Goal: Navigation & Orientation: Find specific page/section

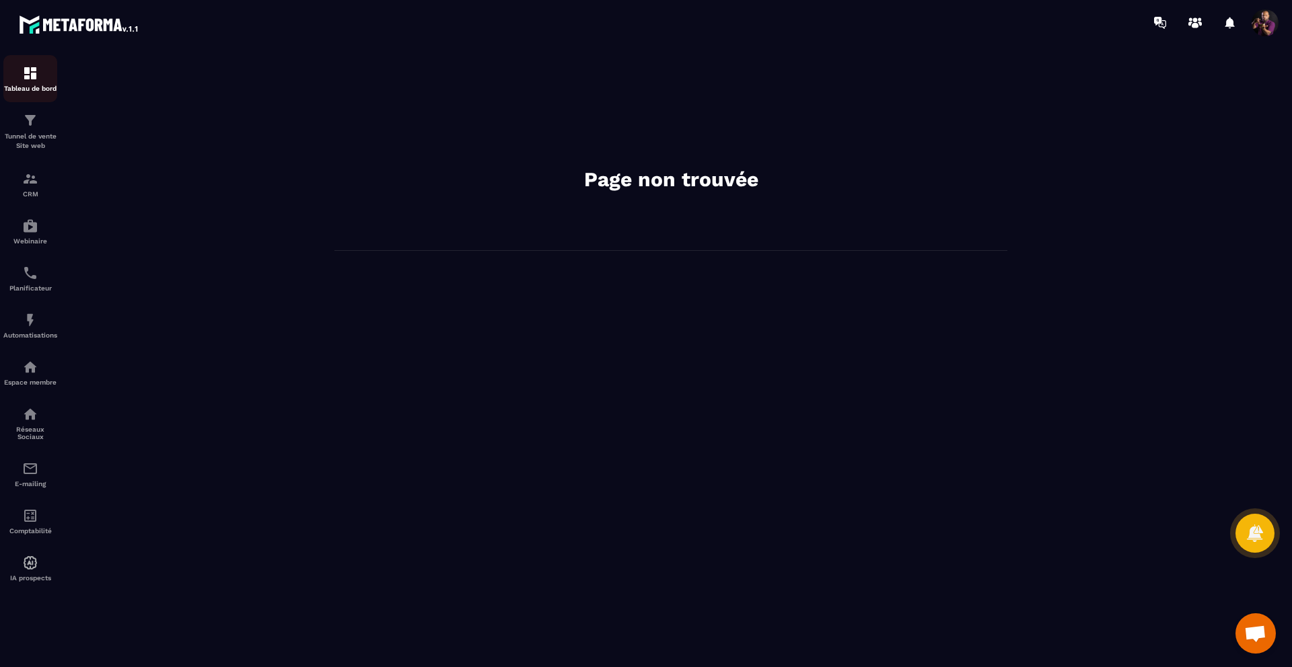
click at [30, 69] on img at bounding box center [30, 73] width 16 height 16
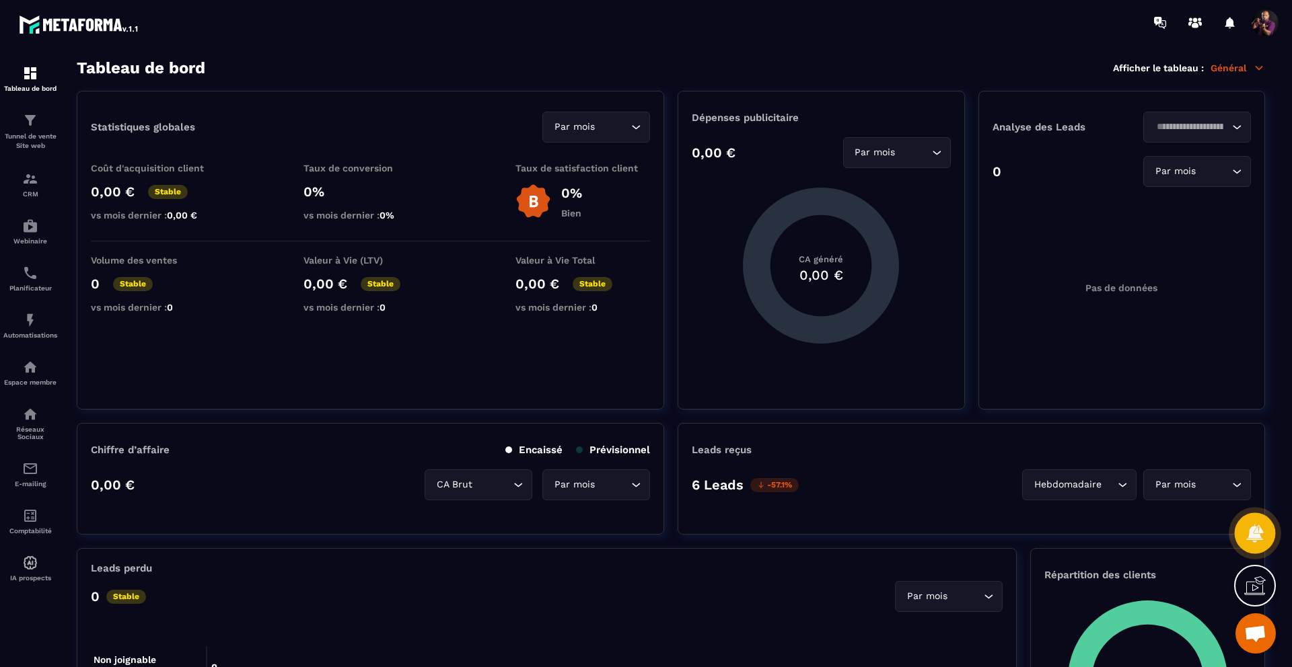
click at [1258, 532] on icon at bounding box center [1254, 533] width 17 height 18
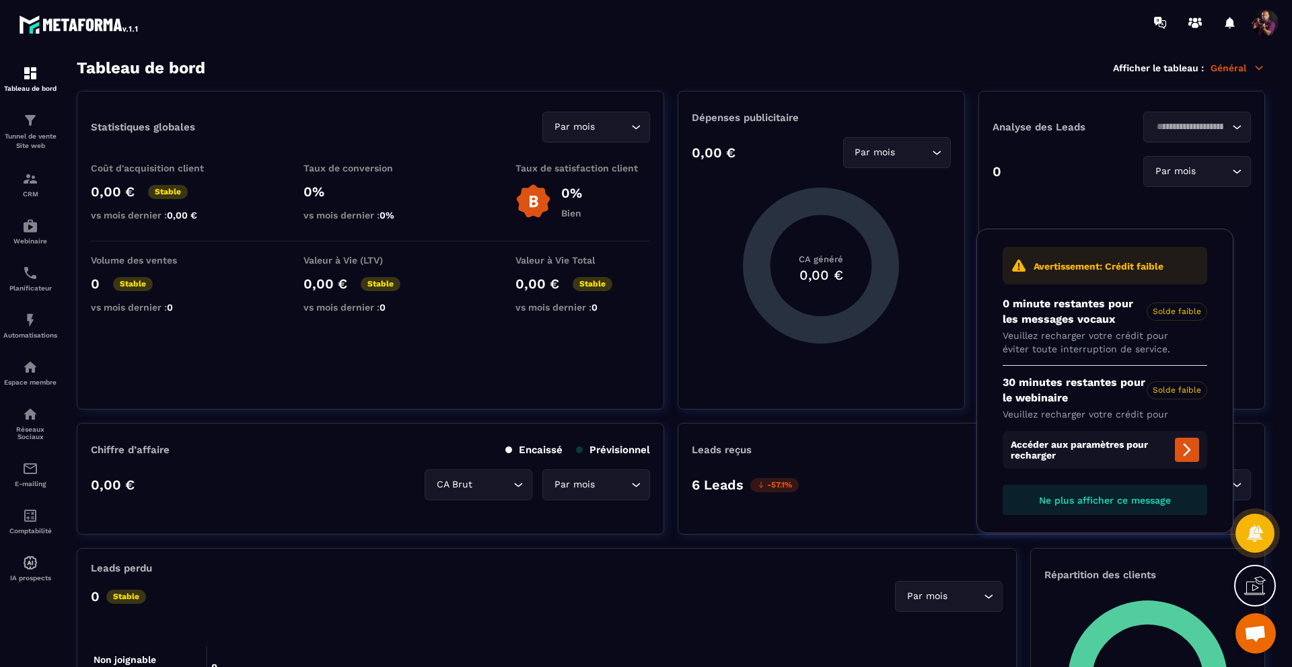
click at [1129, 497] on span "Ne plus afficher ce message" at bounding box center [1105, 500] width 132 height 11
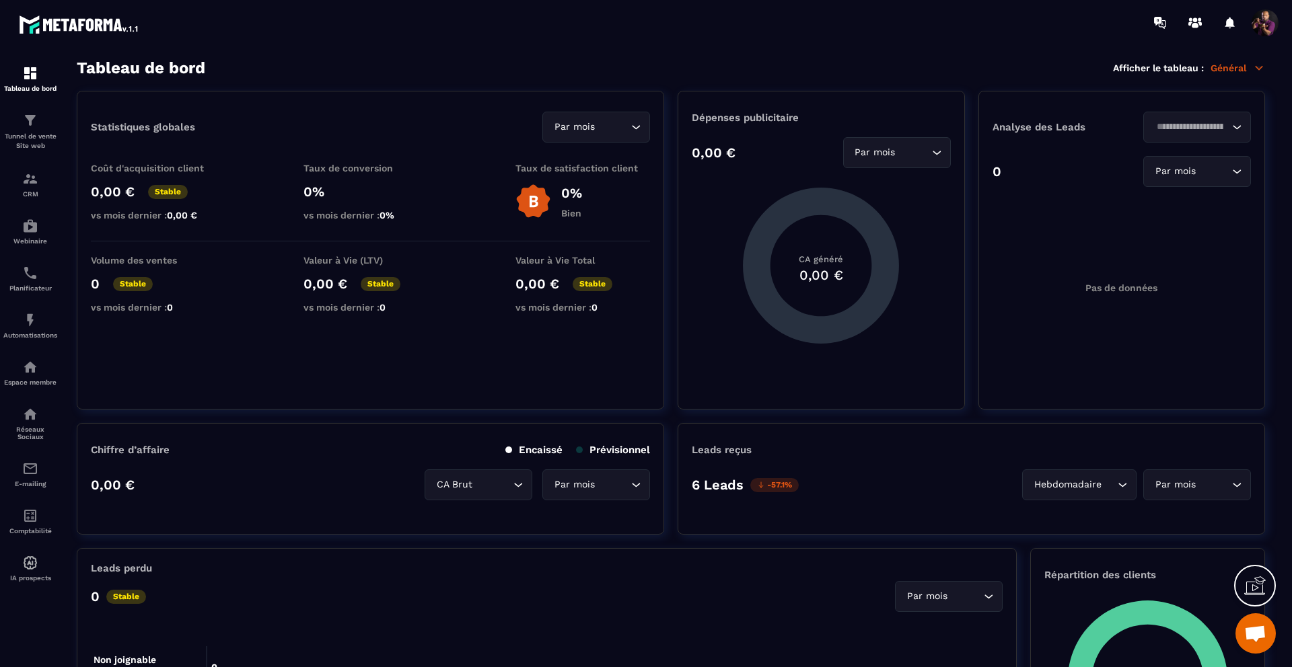
click at [1252, 582] on icon at bounding box center [1254, 588] width 21 height 13
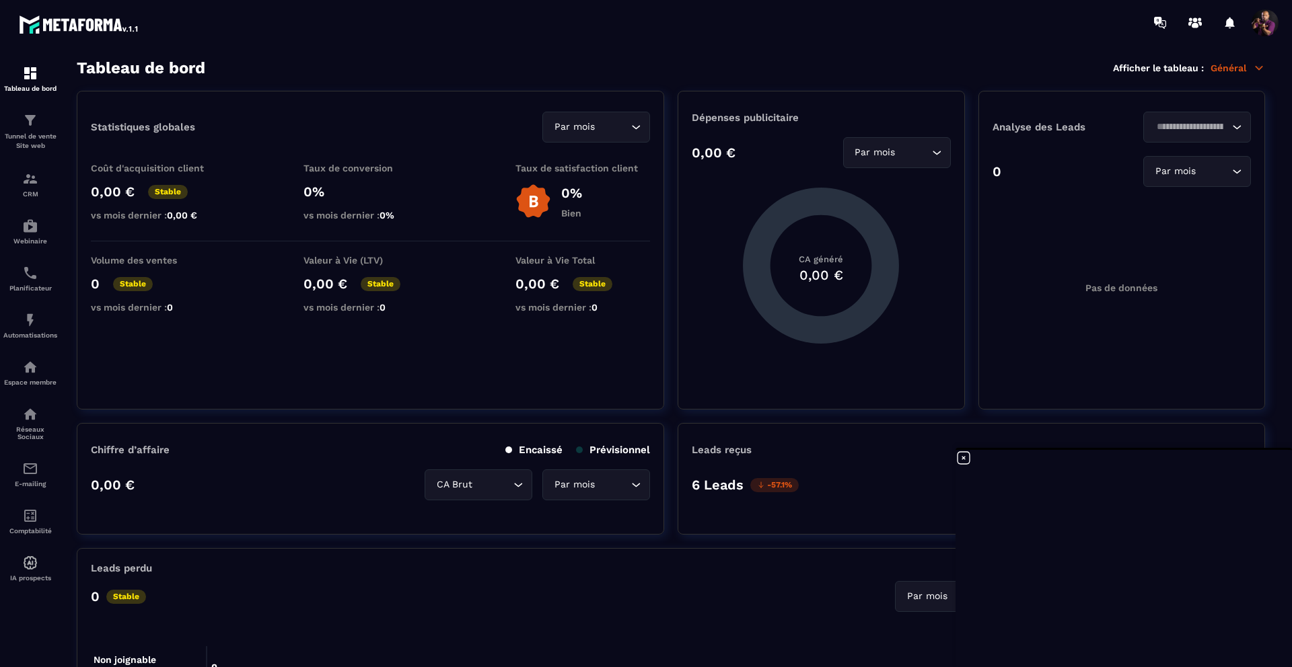
click at [963, 462] on icon at bounding box center [963, 458] width 16 height 16
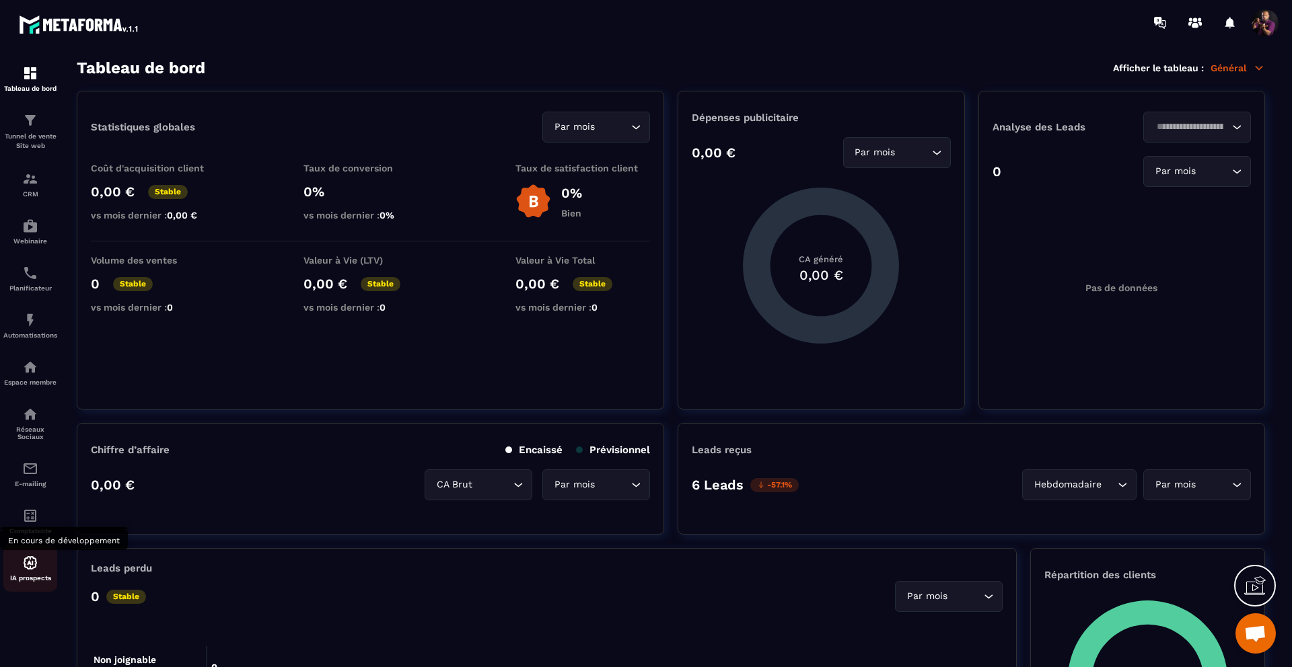
click at [19, 577] on div "IA prospects" at bounding box center [30, 568] width 54 height 27
click at [36, 524] on img at bounding box center [30, 516] width 16 height 16
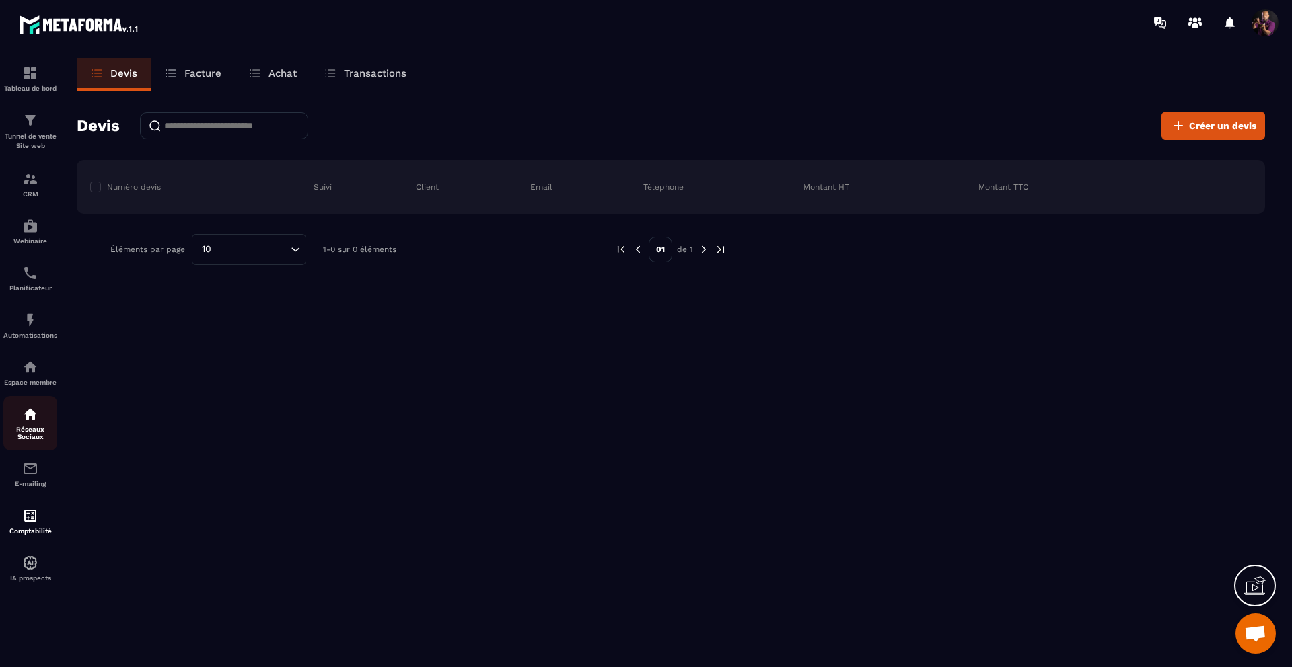
click at [37, 447] on link "Réseaux Sociaux" at bounding box center [30, 423] width 54 height 54
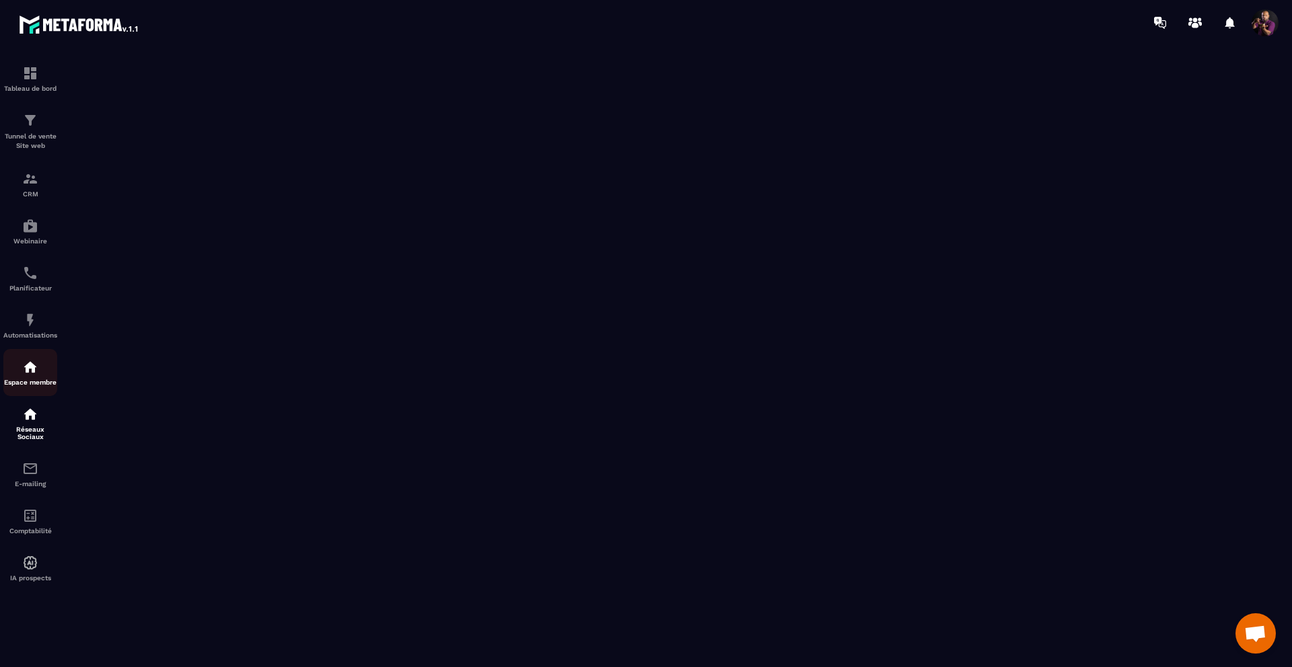
click at [28, 375] on img at bounding box center [30, 367] width 16 height 16
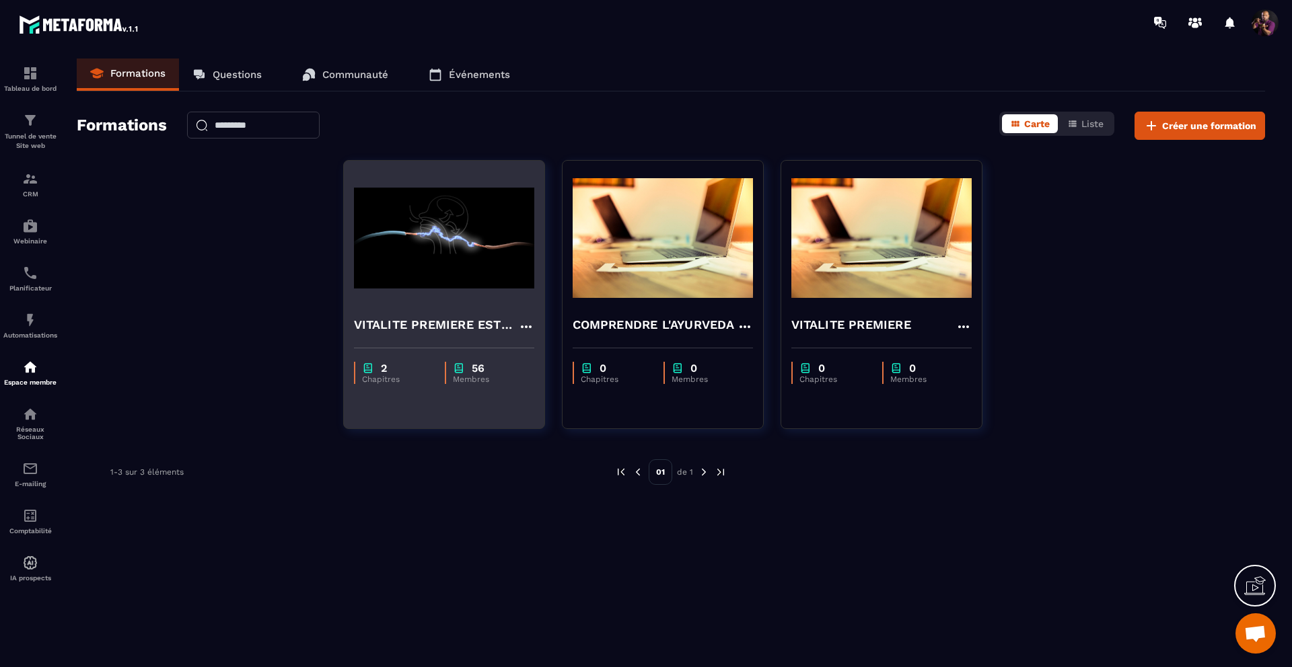
click at [427, 255] on img at bounding box center [444, 238] width 180 height 135
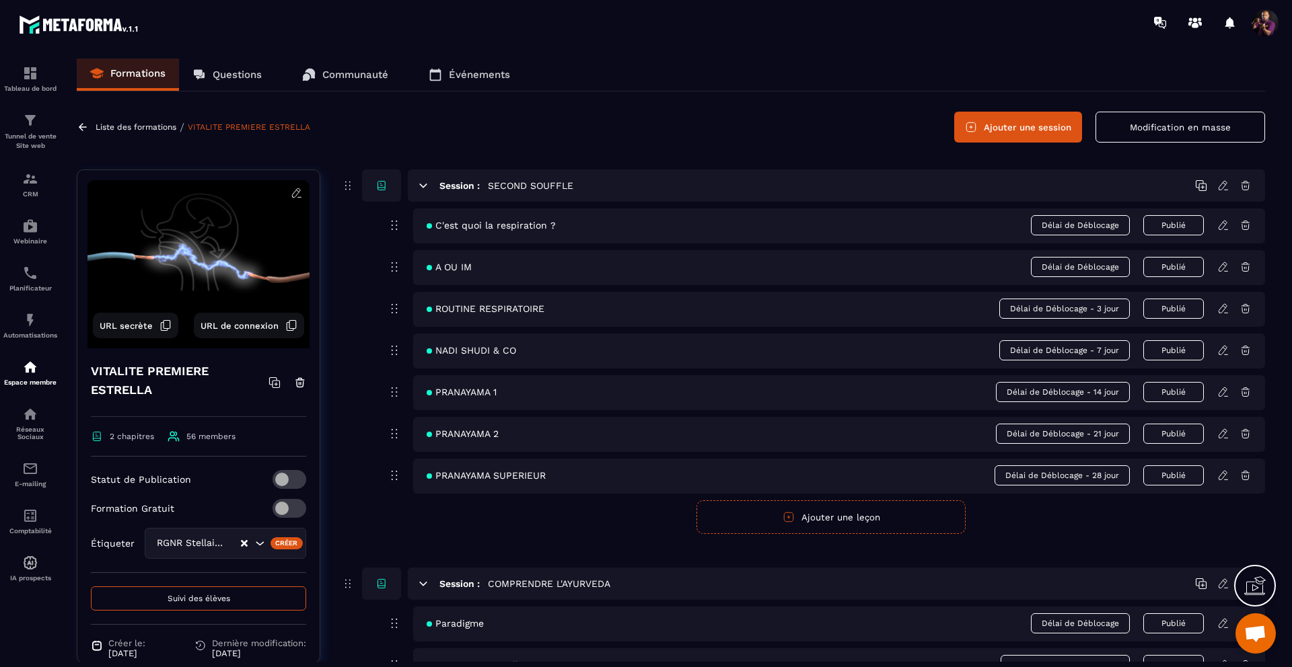
click at [258, 599] on button "Suivi des élèves" at bounding box center [198, 599] width 215 height 24
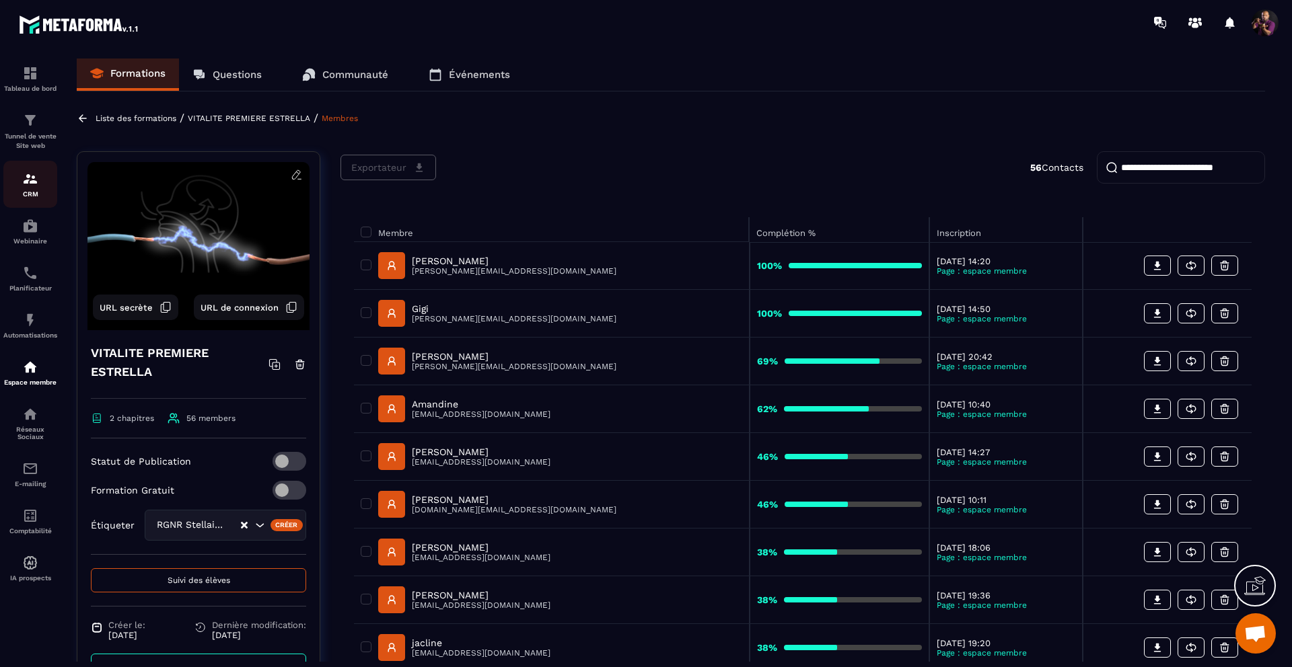
click at [34, 184] on img at bounding box center [30, 179] width 16 height 16
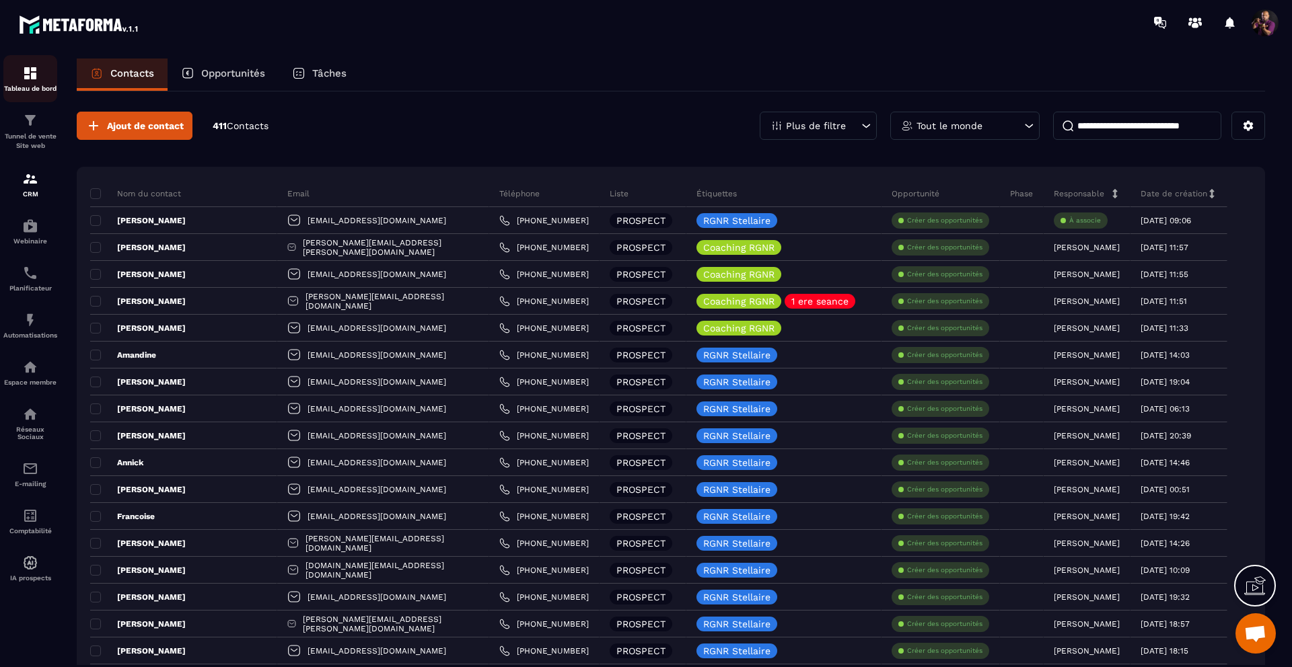
click at [32, 83] on div "Tableau de bord" at bounding box center [30, 78] width 54 height 27
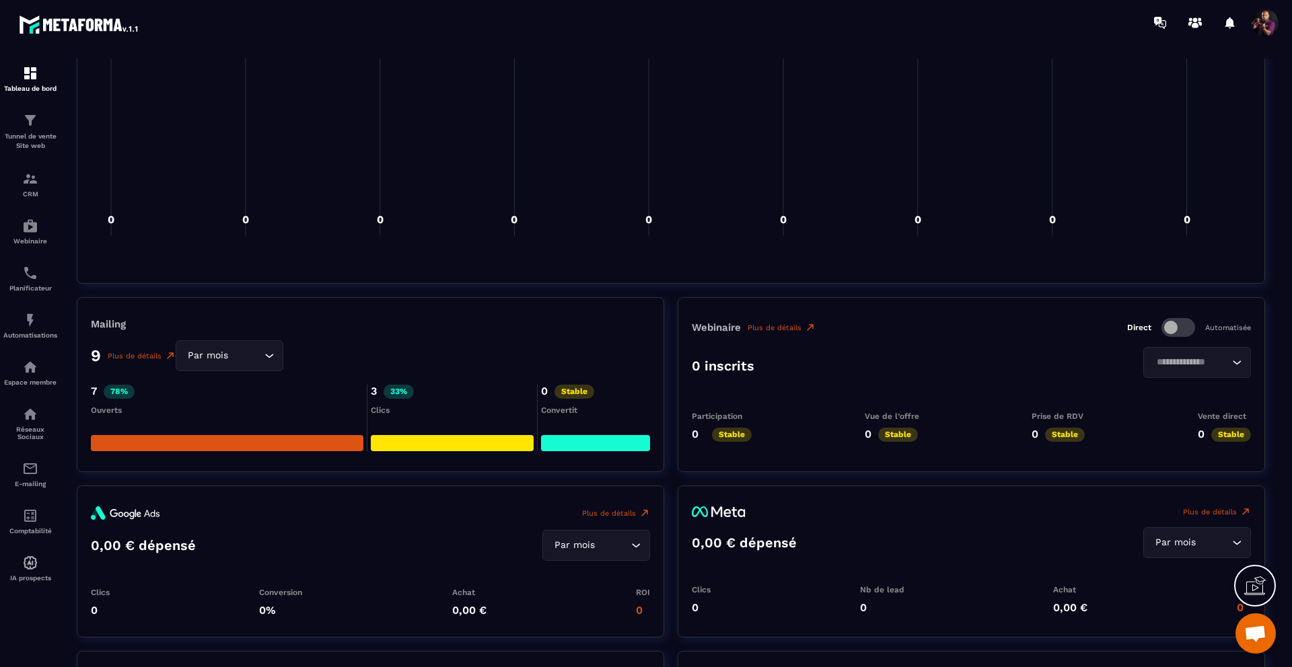
scroll to position [1480, 0]
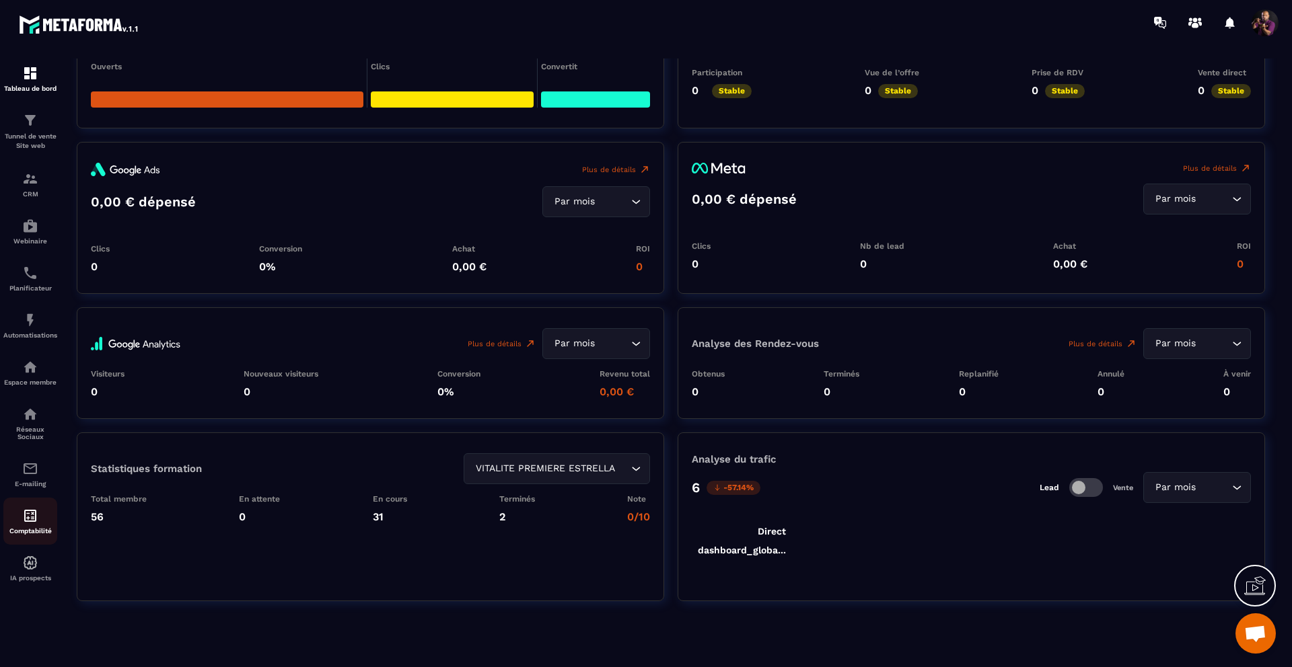
click at [34, 521] on img at bounding box center [30, 516] width 16 height 16
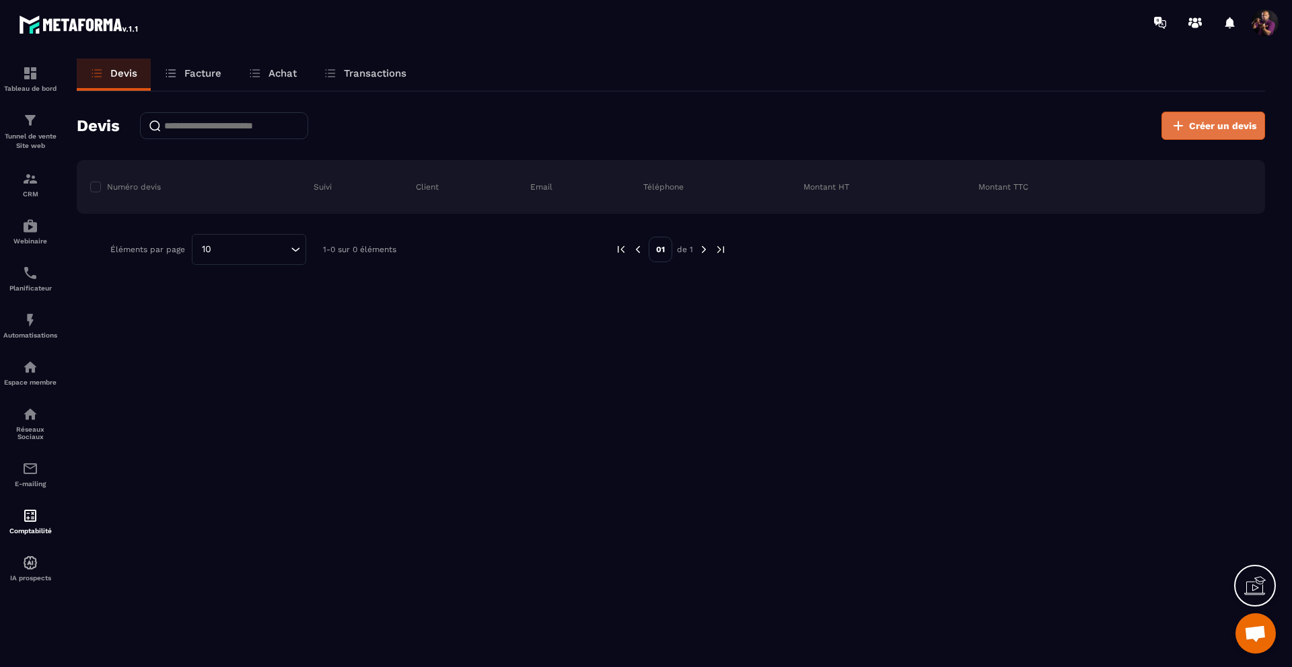
click at [1204, 120] on span "Créer un devis" at bounding box center [1222, 125] width 67 height 13
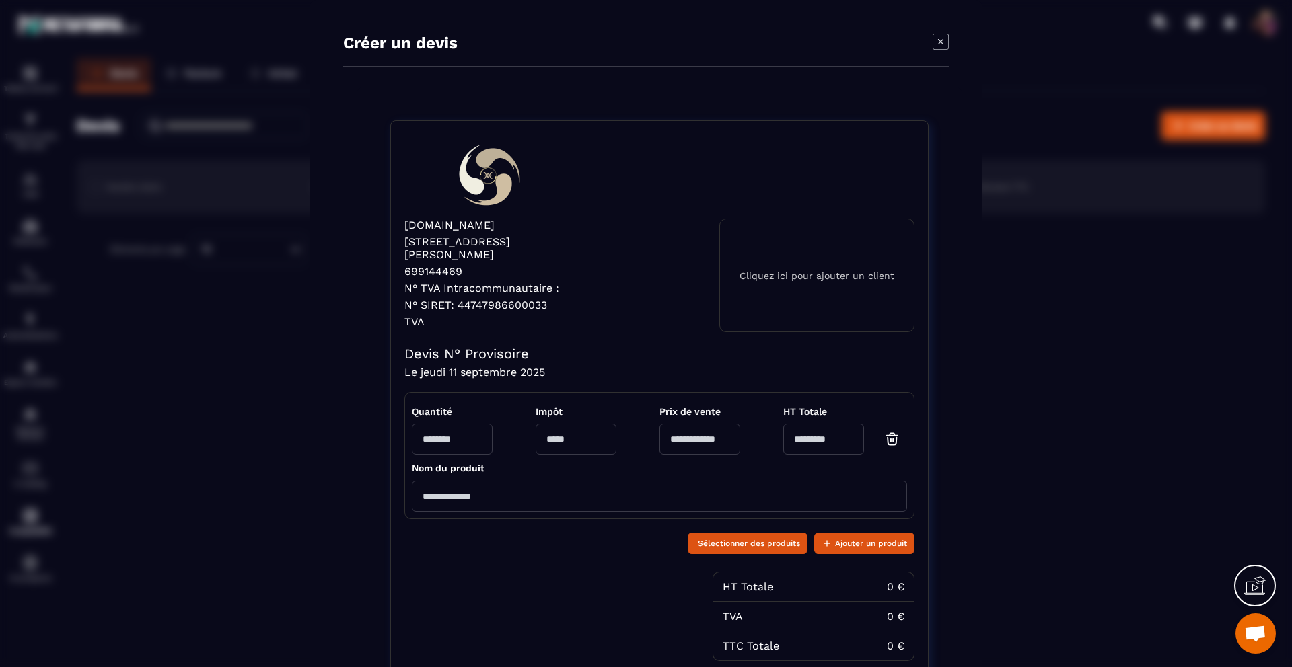
click at [940, 40] on icon "Modal window" at bounding box center [941, 42] width 16 height 16
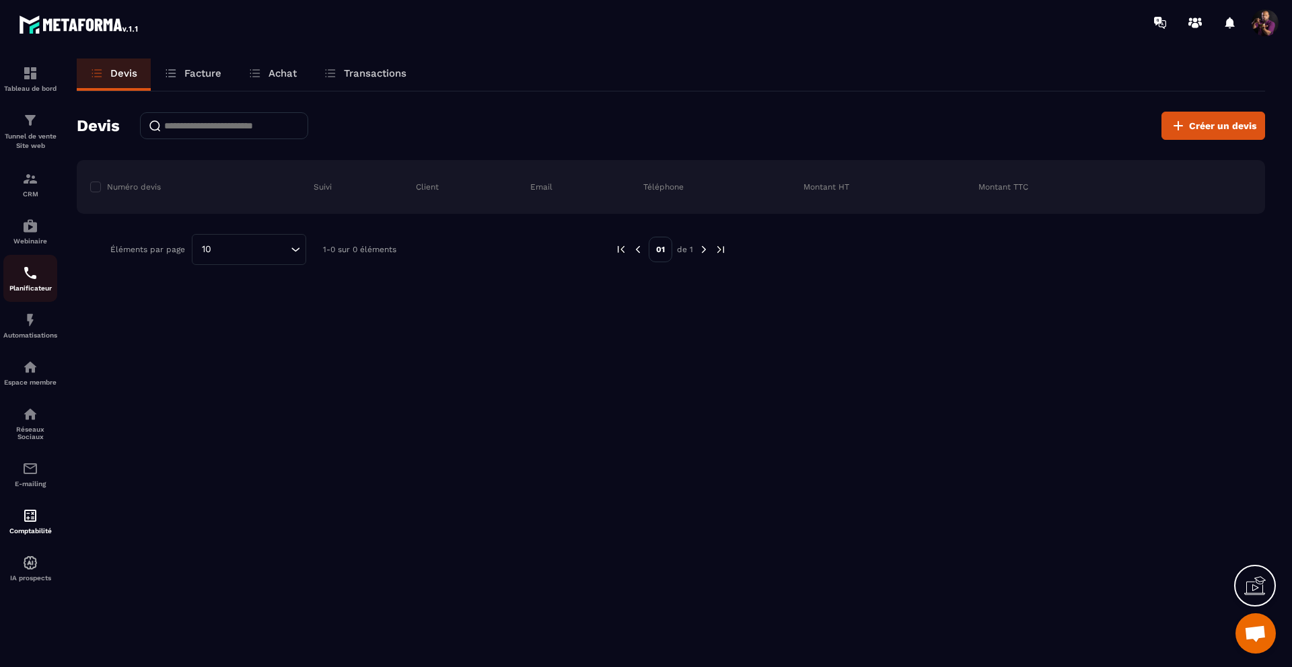
click at [24, 284] on div "Planificateur" at bounding box center [30, 278] width 54 height 27
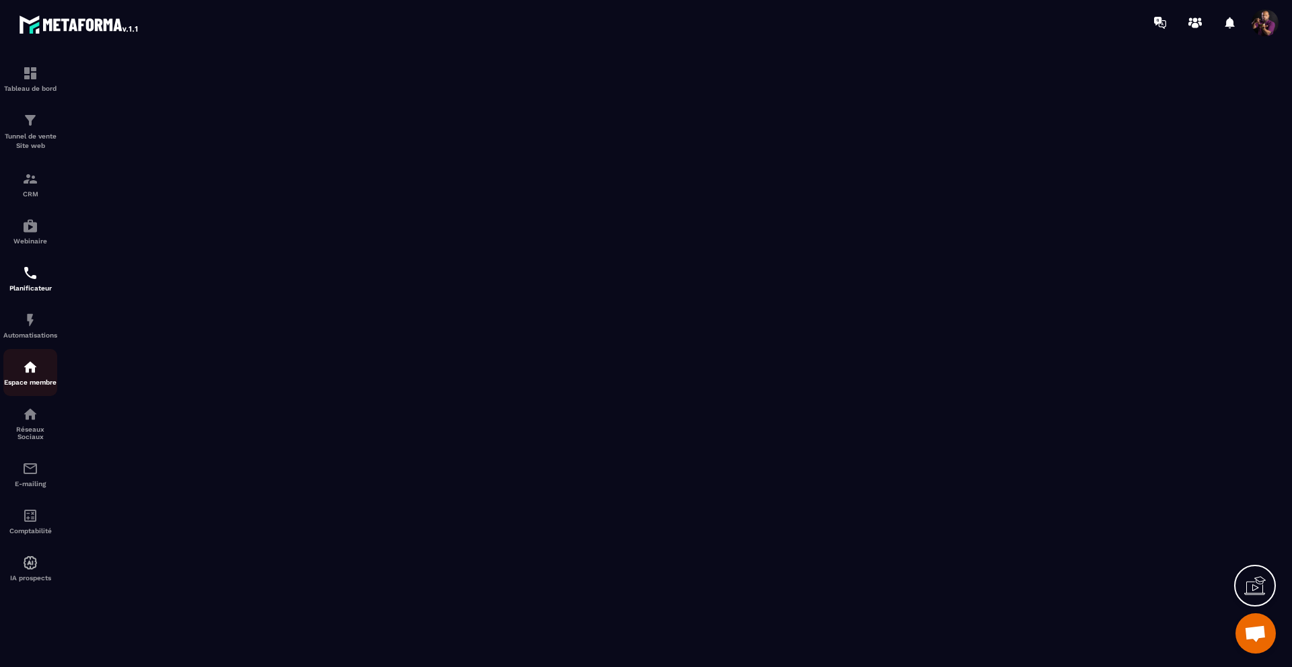
click at [22, 381] on div "Espace membre" at bounding box center [30, 372] width 54 height 27
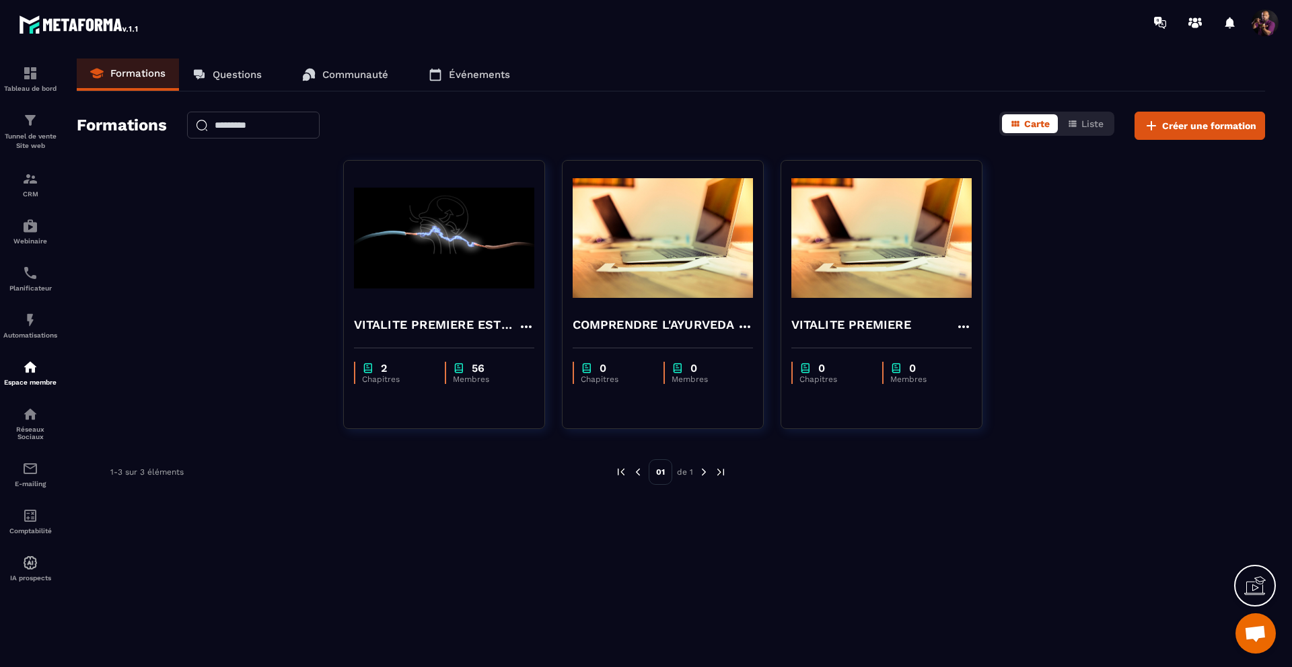
click at [468, 73] on p "Événements" at bounding box center [479, 75] width 61 height 12
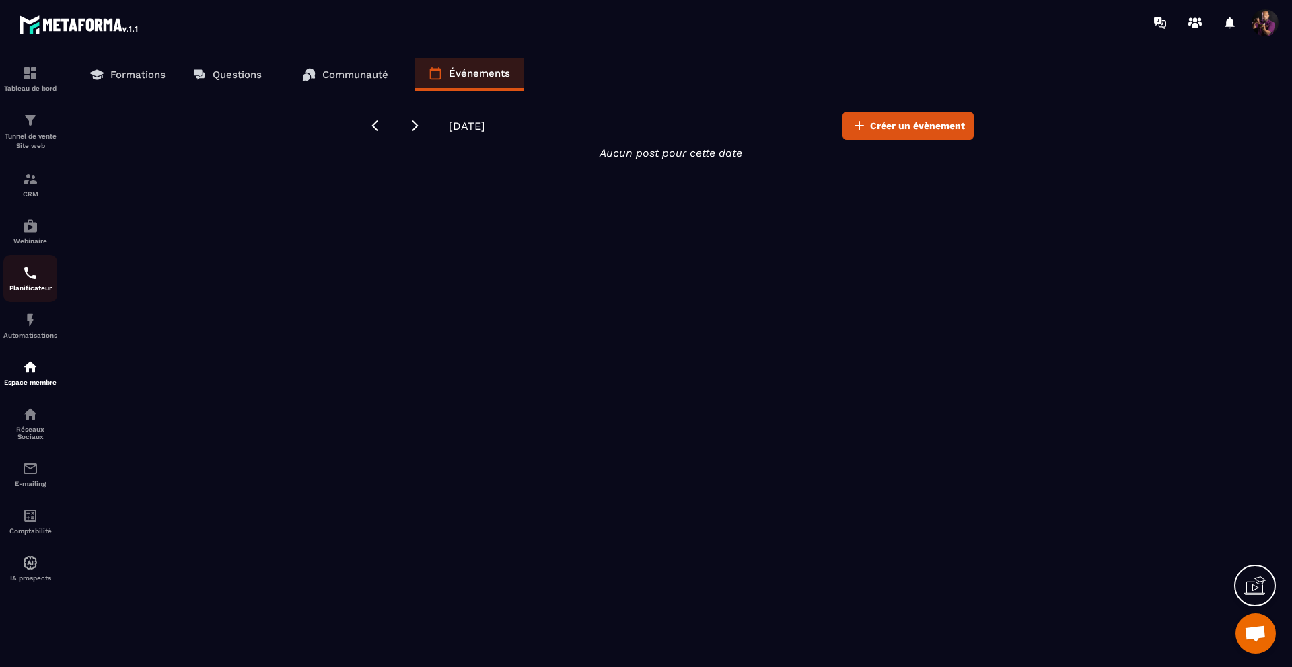
click at [22, 285] on div "Planificateur" at bounding box center [30, 278] width 54 height 27
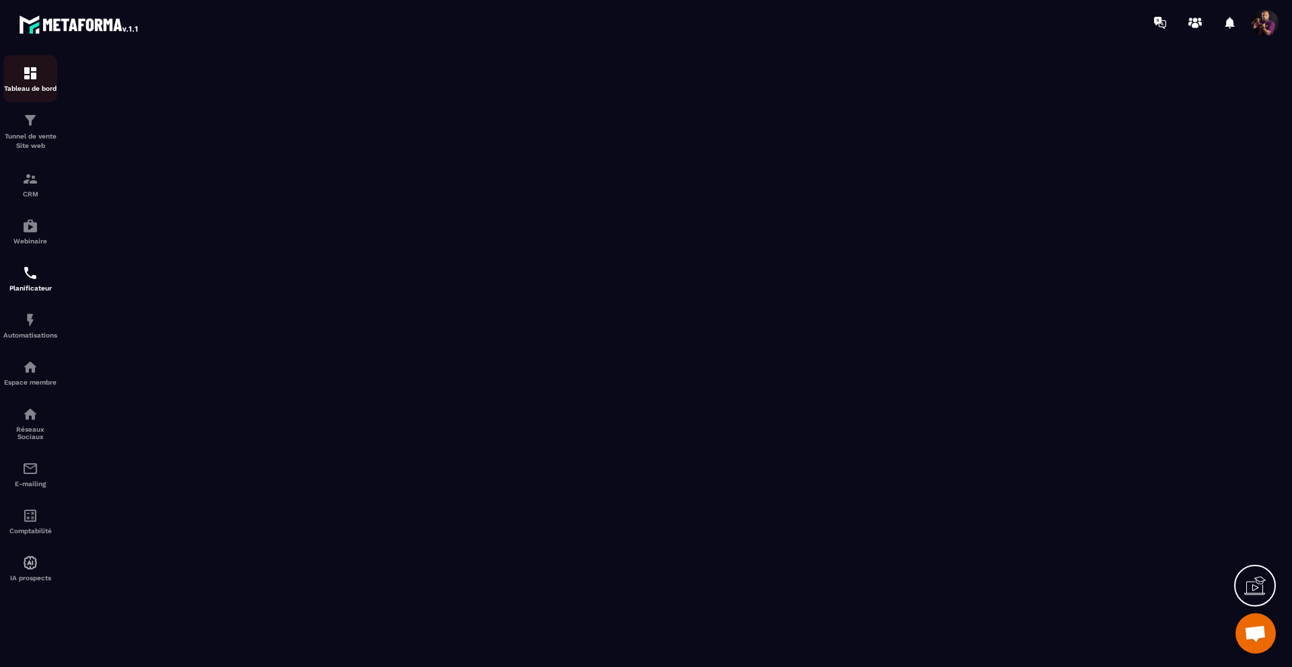
click at [25, 81] on div "Tableau de bord" at bounding box center [30, 78] width 54 height 27
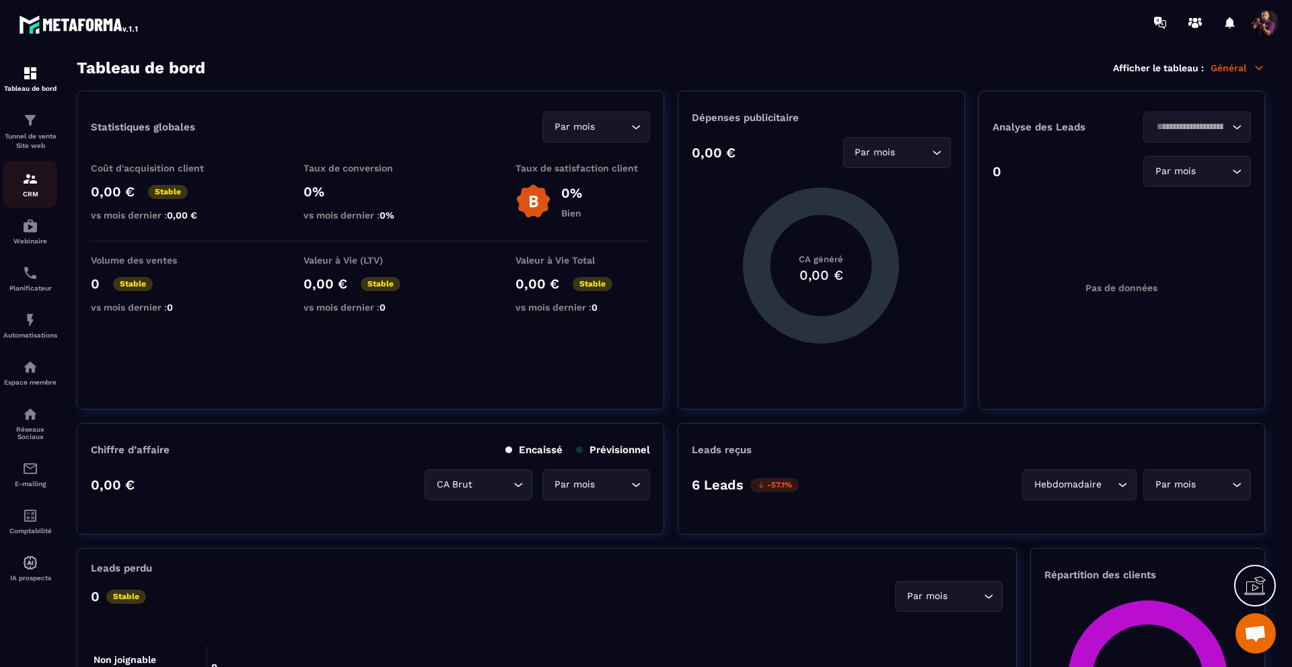
click at [32, 184] on img at bounding box center [30, 179] width 16 height 16
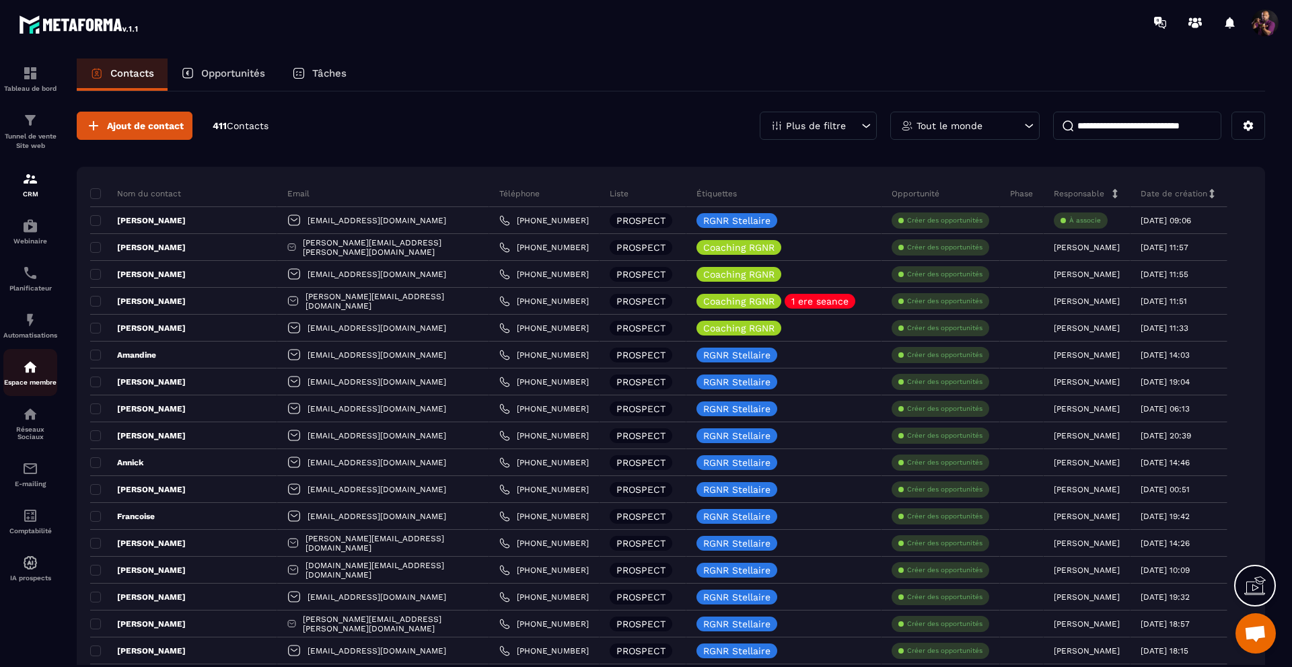
click at [31, 365] on img at bounding box center [30, 367] width 16 height 16
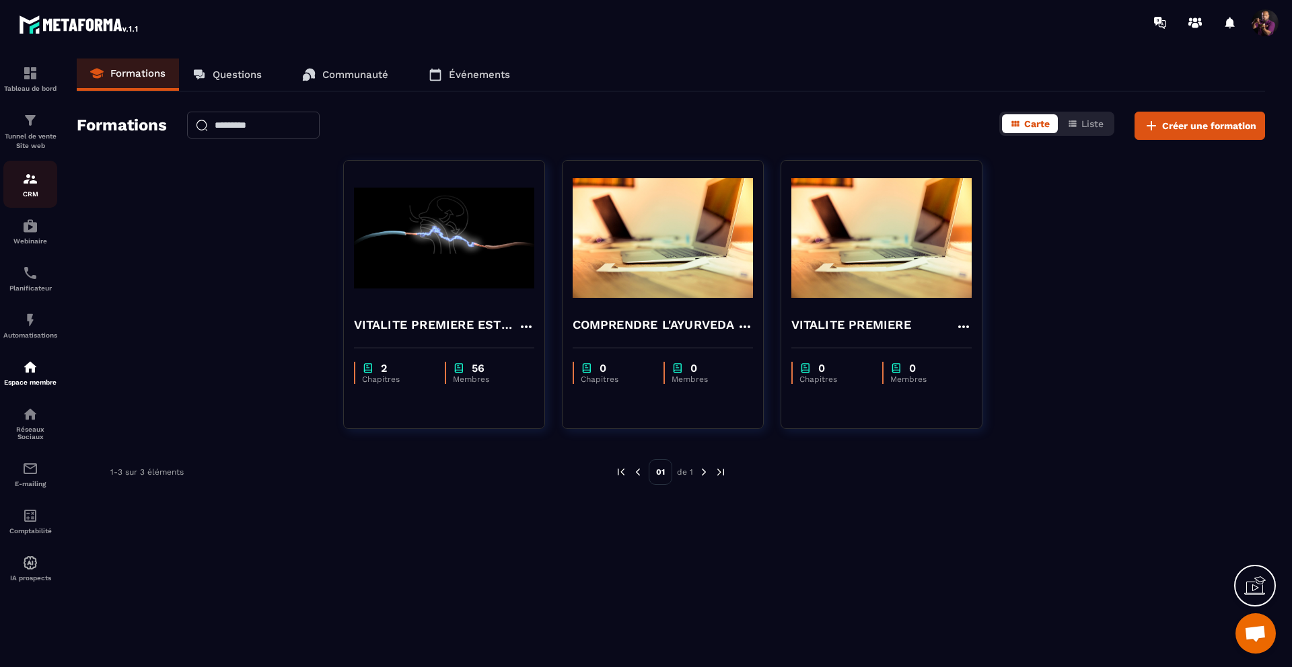
click at [28, 189] on div "CRM" at bounding box center [30, 184] width 54 height 27
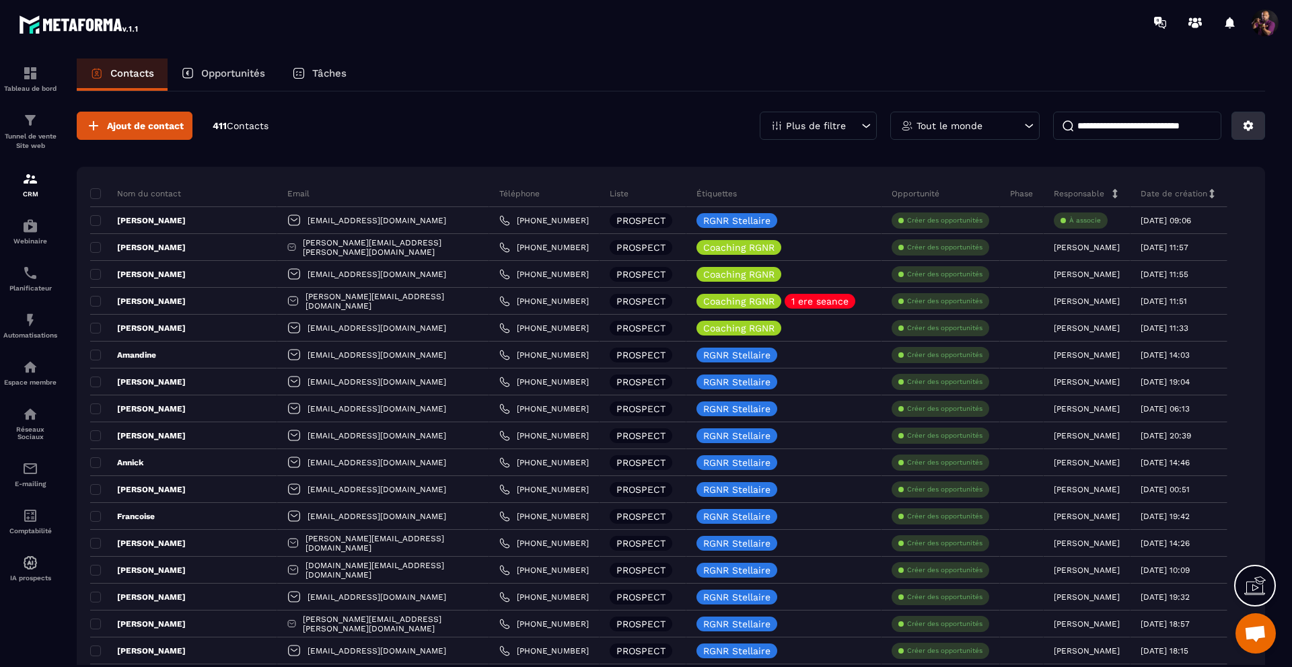
click at [1249, 123] on icon at bounding box center [1248, 126] width 10 height 10
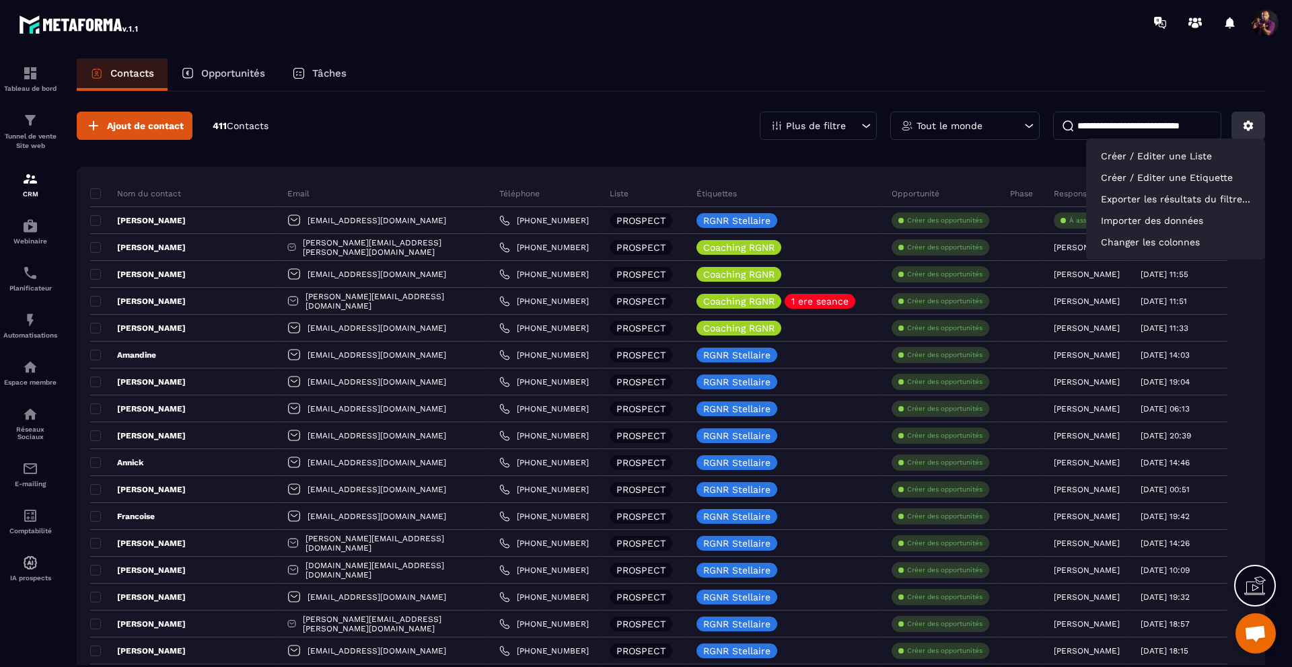
click at [1249, 123] on icon at bounding box center [1248, 126] width 10 height 10
